Goal: Information Seeking & Learning: Learn about a topic

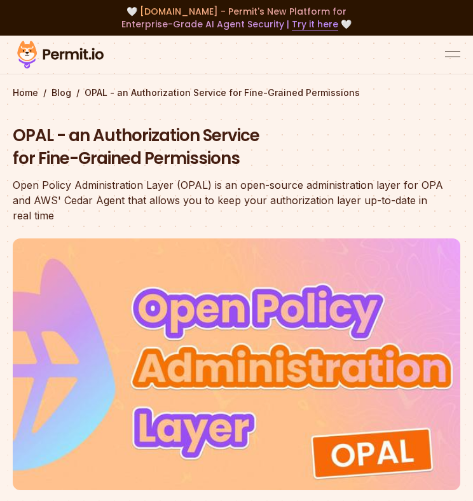
click at [62, 43] on img at bounding box center [60, 54] width 95 height 33
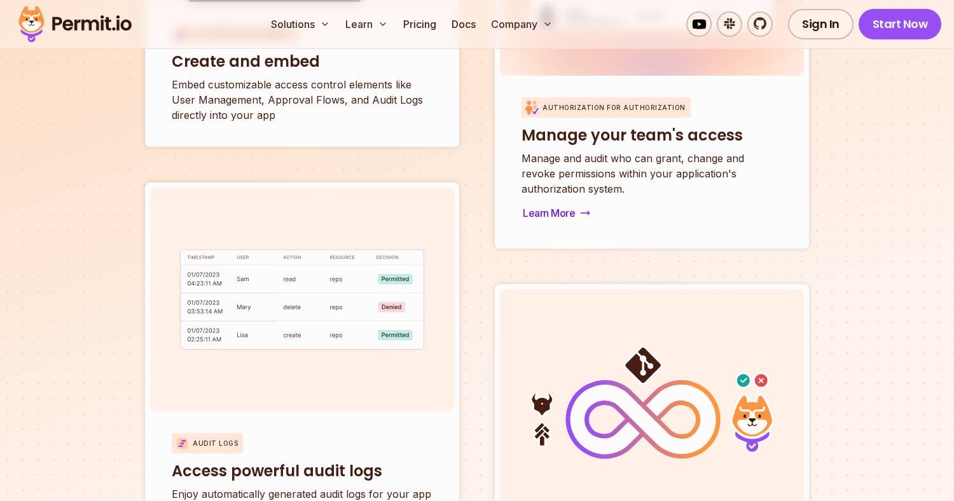
scroll to position [4589, 0]
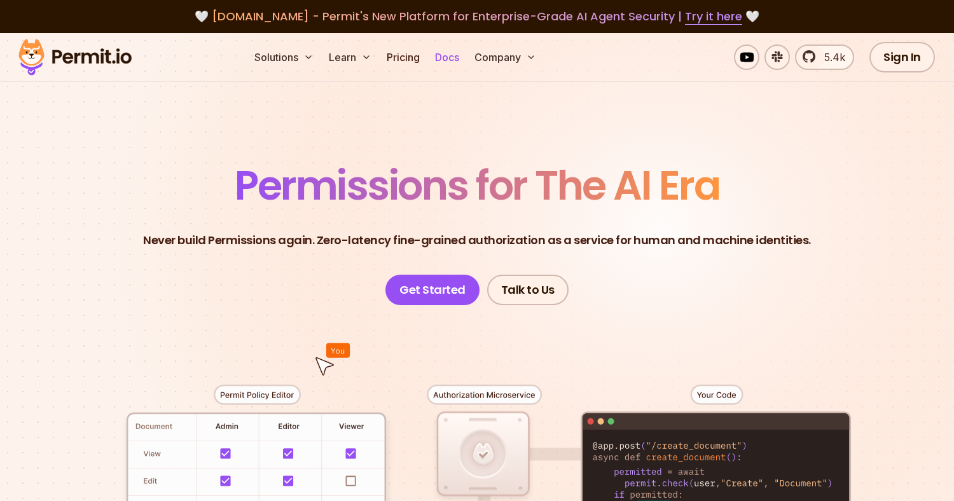
click at [448, 60] on link "Docs" at bounding box center [447, 57] width 34 height 25
click at [443, 56] on link "Docs" at bounding box center [447, 57] width 34 height 25
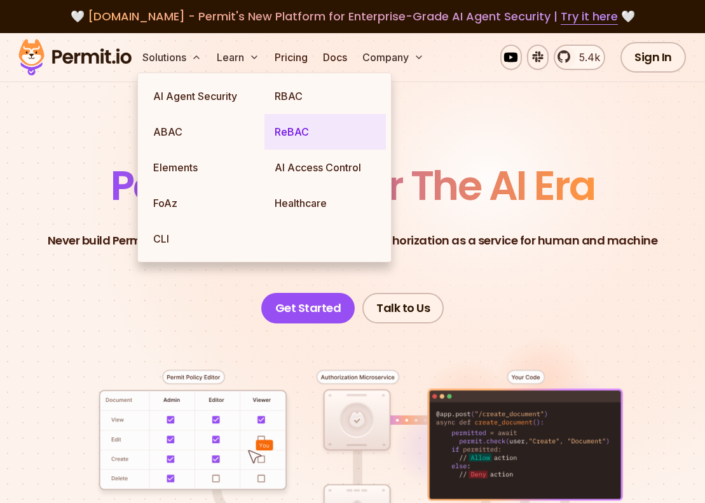
click at [293, 134] on link "ReBAC" at bounding box center [326, 132] width 122 height 36
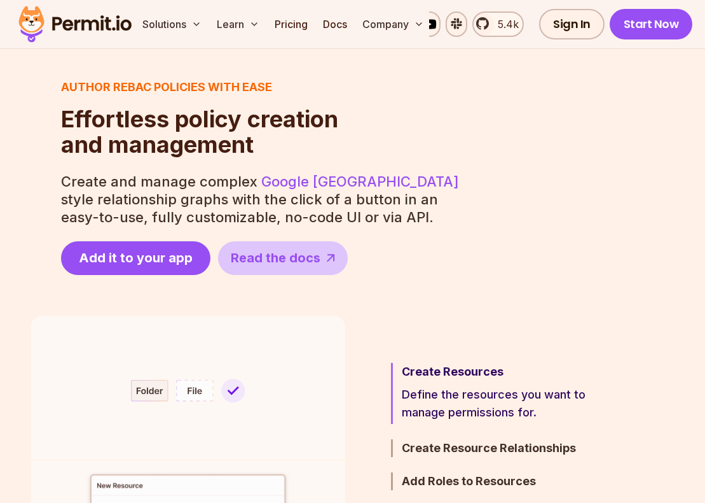
scroll to position [363, 0]
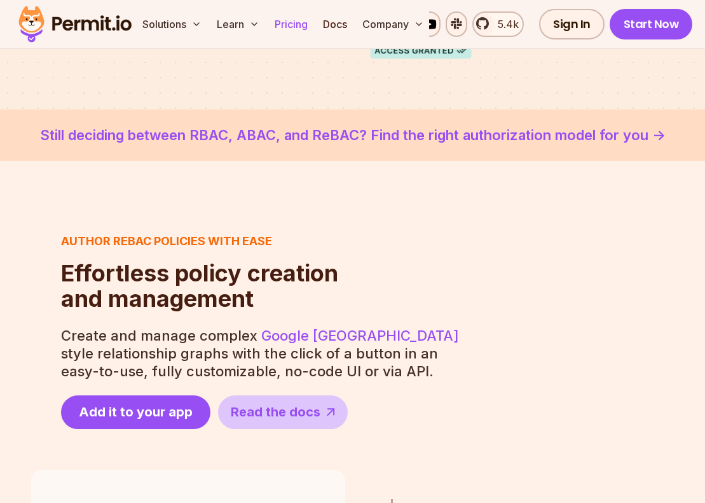
click at [296, 23] on link "Pricing" at bounding box center [291, 23] width 43 height 25
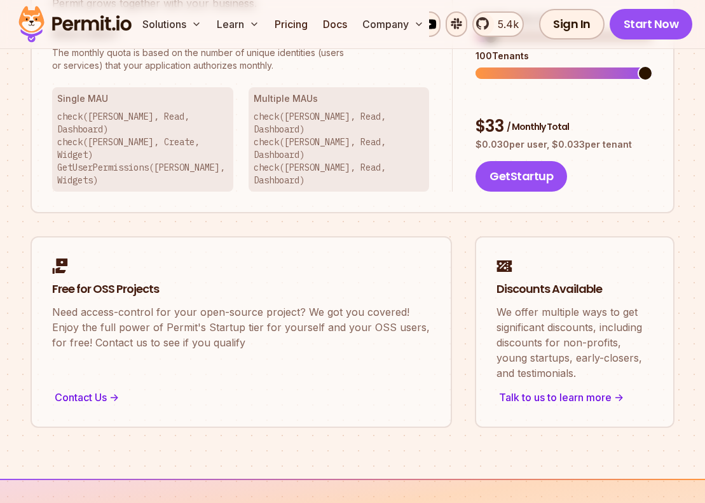
scroll to position [1386, 0]
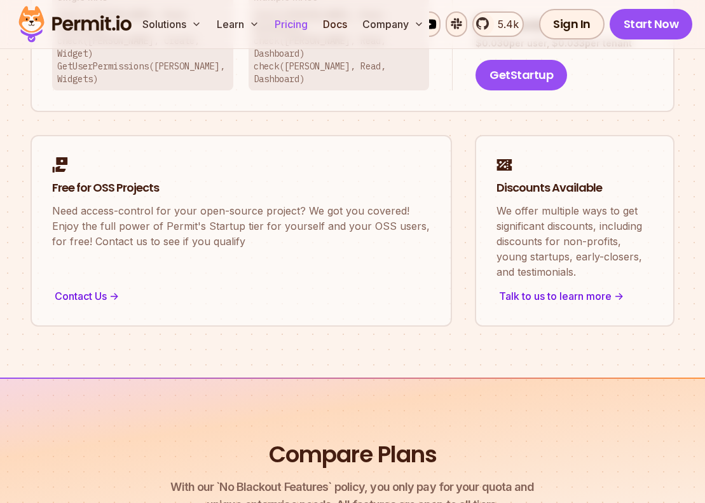
click at [286, 25] on link "Pricing" at bounding box center [291, 23] width 43 height 25
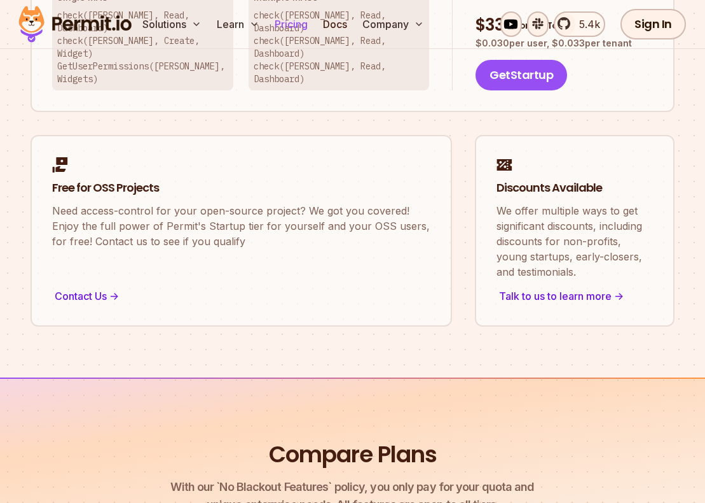
scroll to position [0, 0]
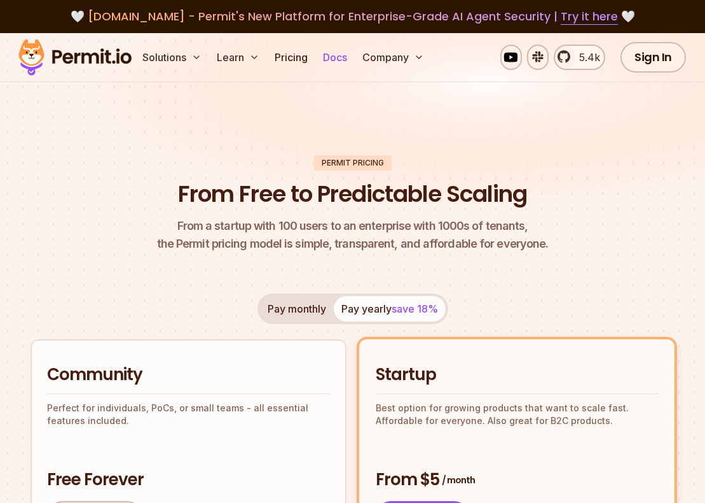
click at [330, 55] on link "Docs" at bounding box center [335, 57] width 34 height 25
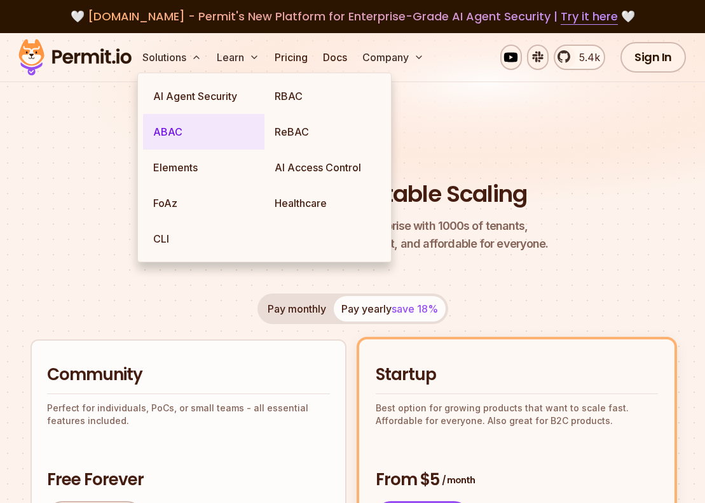
click at [183, 138] on link "ABAC" at bounding box center [204, 132] width 122 height 36
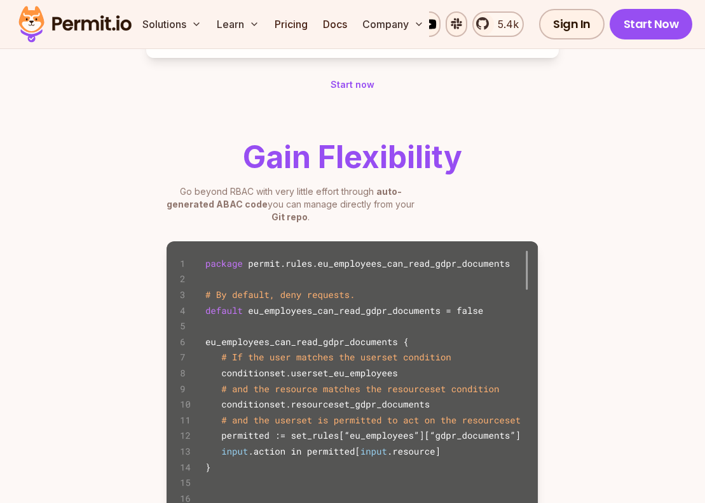
scroll to position [957, 0]
click at [349, 24] on link "Docs" at bounding box center [335, 23] width 34 height 25
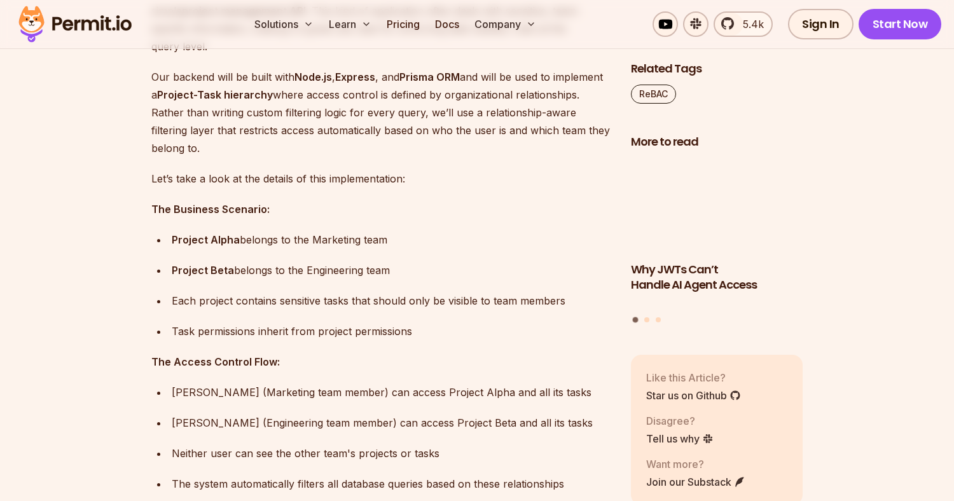
scroll to position [1481, 0]
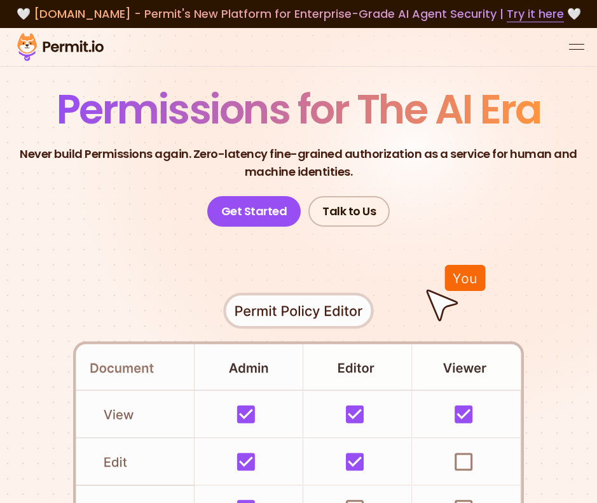
click at [219, 122] on span "Permissions for The AI Era" at bounding box center [299, 109] width 485 height 57
click at [571, 48] on button "open menu" at bounding box center [576, 46] width 15 height 15
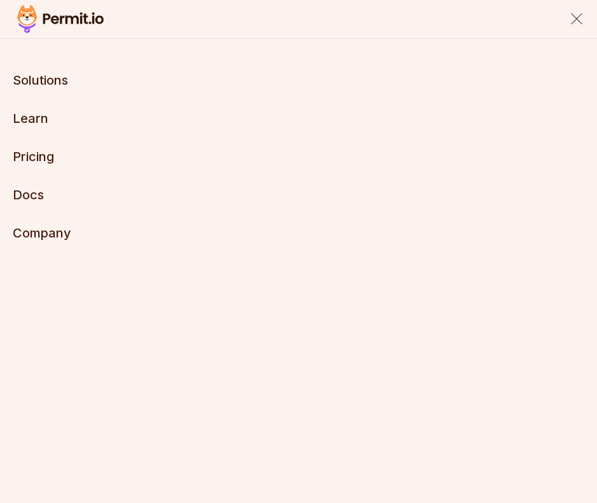
click at [46, 202] on li "Docs" at bounding box center [299, 195] width 572 height 18
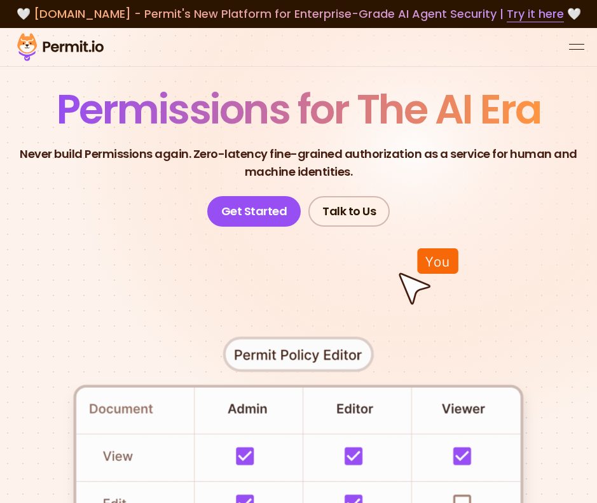
click at [578, 49] on div "open menu" at bounding box center [576, 49] width 15 height 1
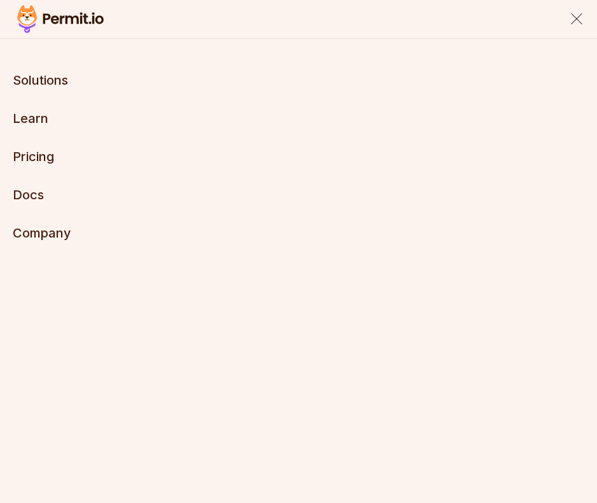
click at [27, 192] on link "Docs" at bounding box center [28, 194] width 31 height 15
